Goal: Check status: Check status

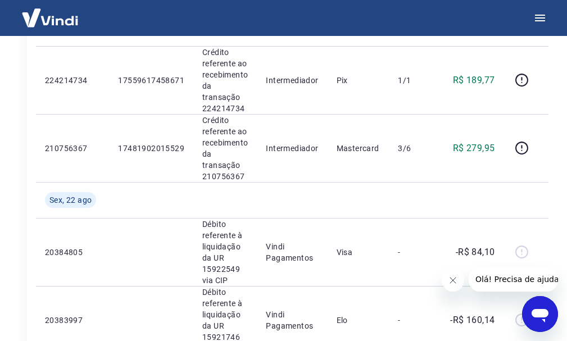
scroll to position [1574, 0]
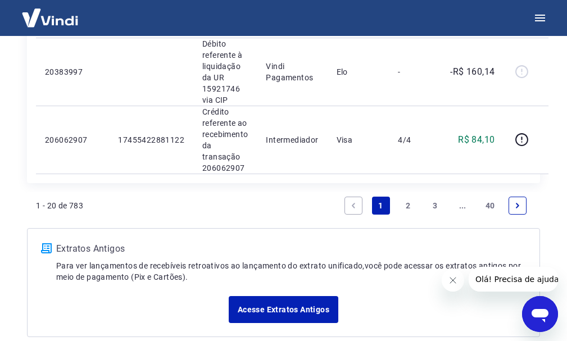
click at [396, 200] on li "2" at bounding box center [408, 205] width 27 height 27
click at [408, 201] on link "2" at bounding box center [408, 206] width 18 height 18
